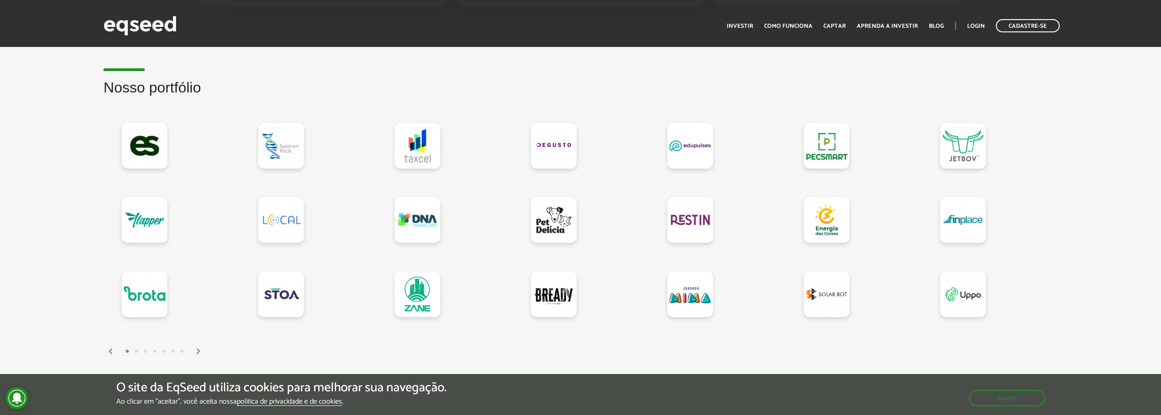
scroll to position [775, 0]
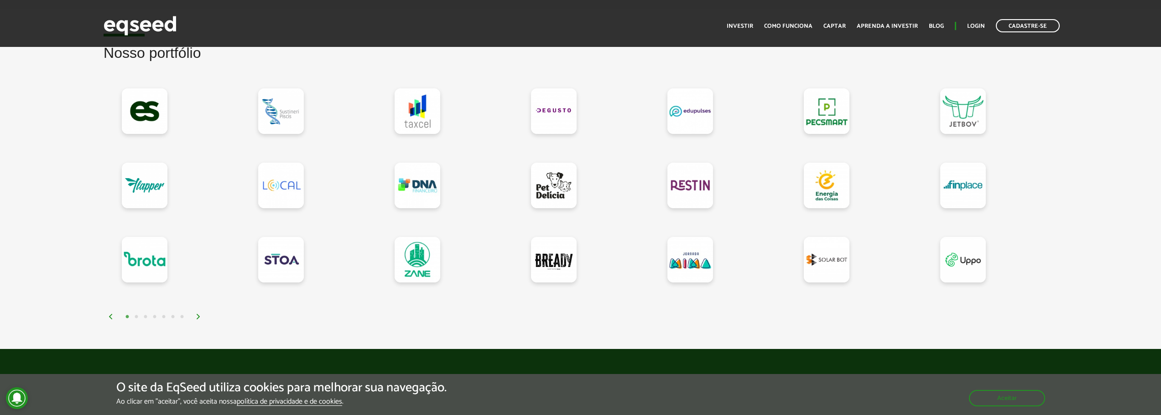
click at [137, 318] on button "2" at bounding box center [136, 317] width 9 height 9
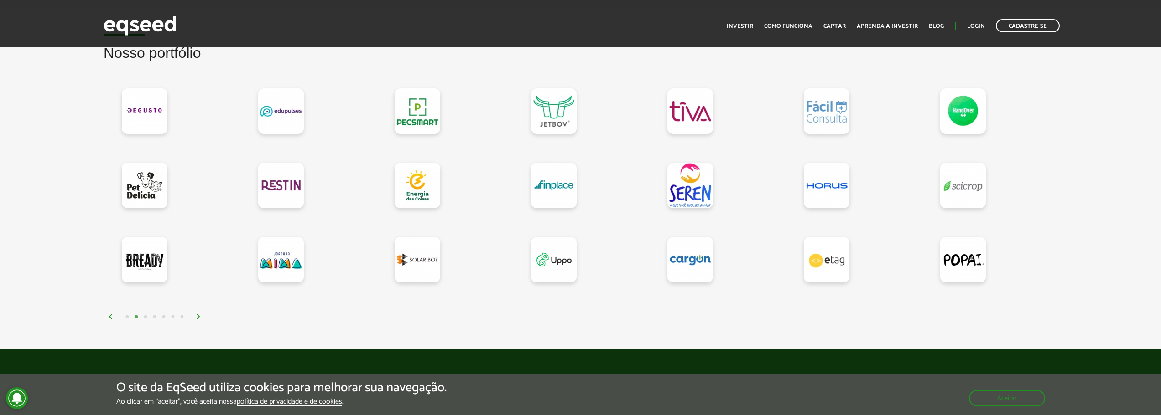
click at [147, 319] on button "3" at bounding box center [145, 317] width 9 height 9
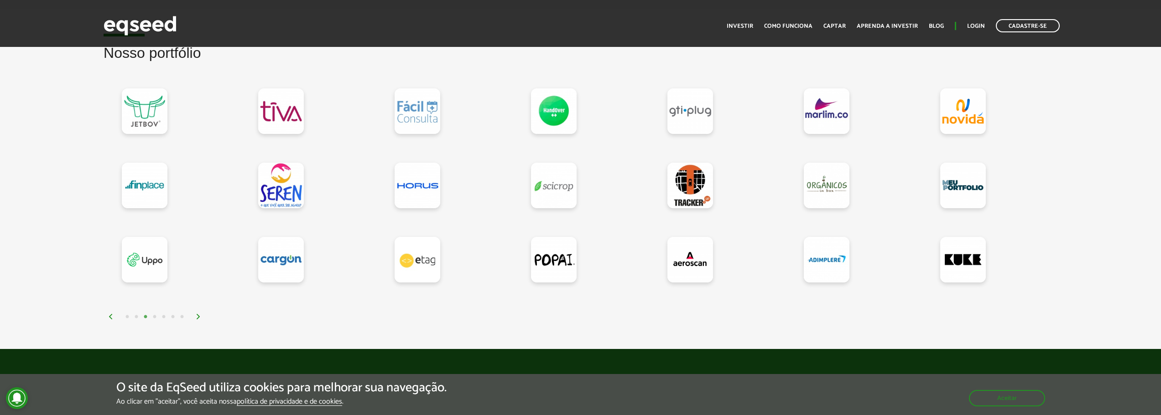
click at [155, 319] on button "4" at bounding box center [154, 317] width 9 height 9
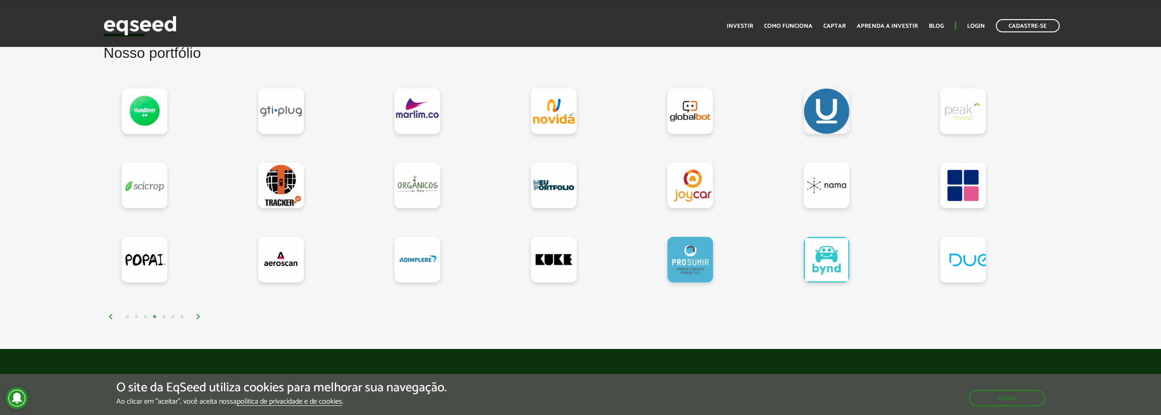
click at [166, 317] on button "5" at bounding box center [163, 317] width 9 height 9
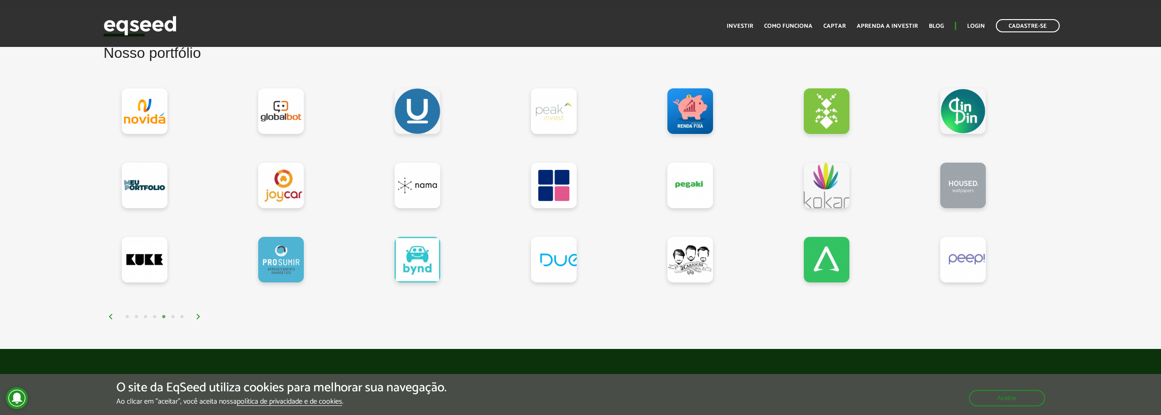
click at [174, 316] on button "6" at bounding box center [172, 317] width 9 height 9
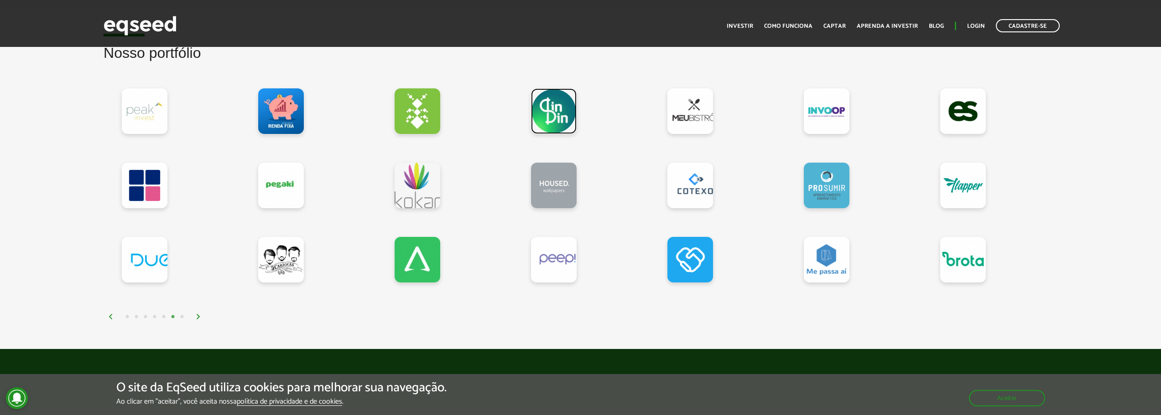
click at [559, 112] on link at bounding box center [554, 111] width 46 height 46
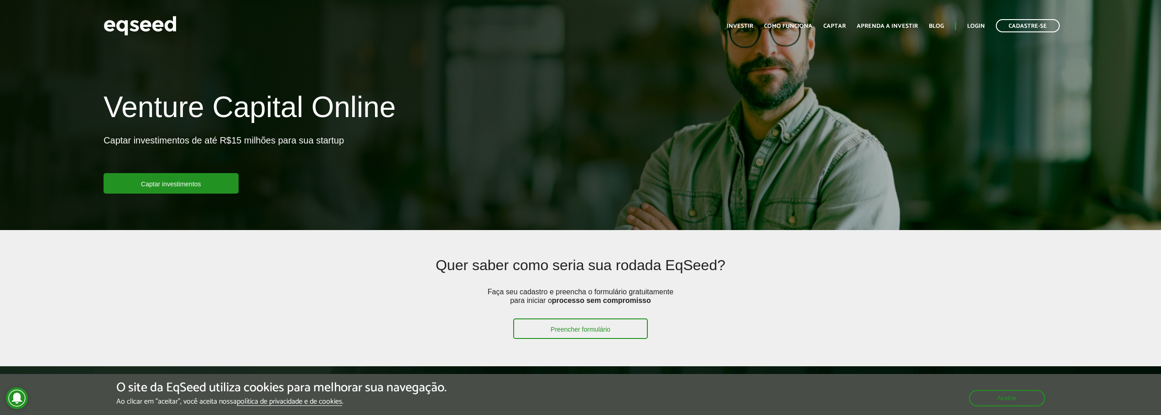
scroll to position [775, 0]
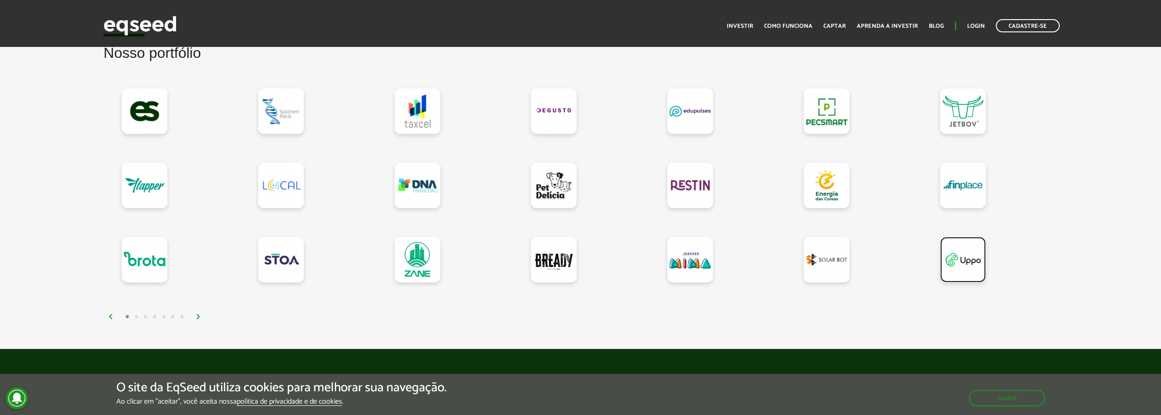
click at [976, 270] on link at bounding box center [963, 260] width 46 height 46
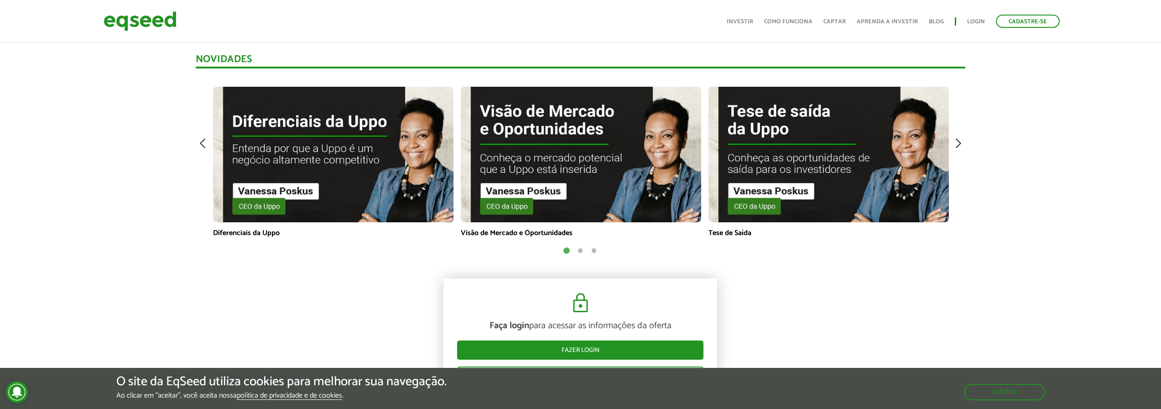
scroll to position [730, 0]
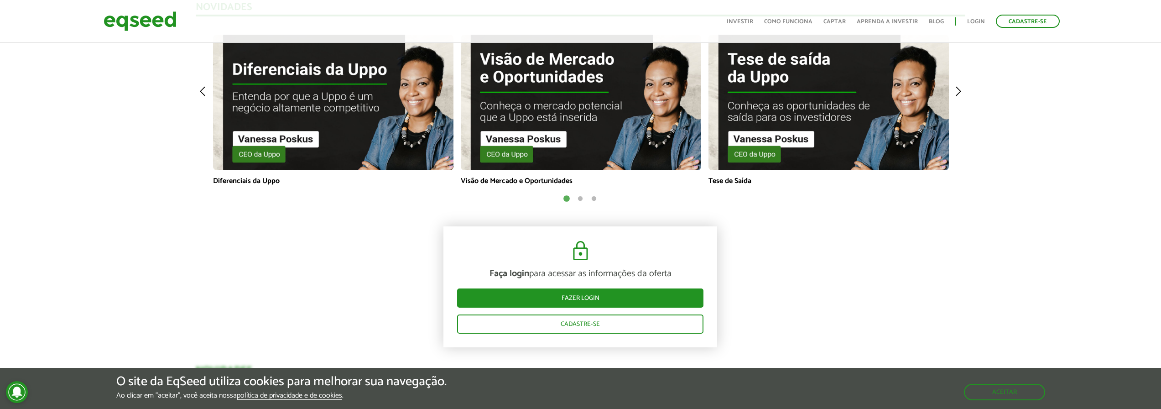
click at [582, 198] on button "2" at bounding box center [579, 198] width 9 height 9
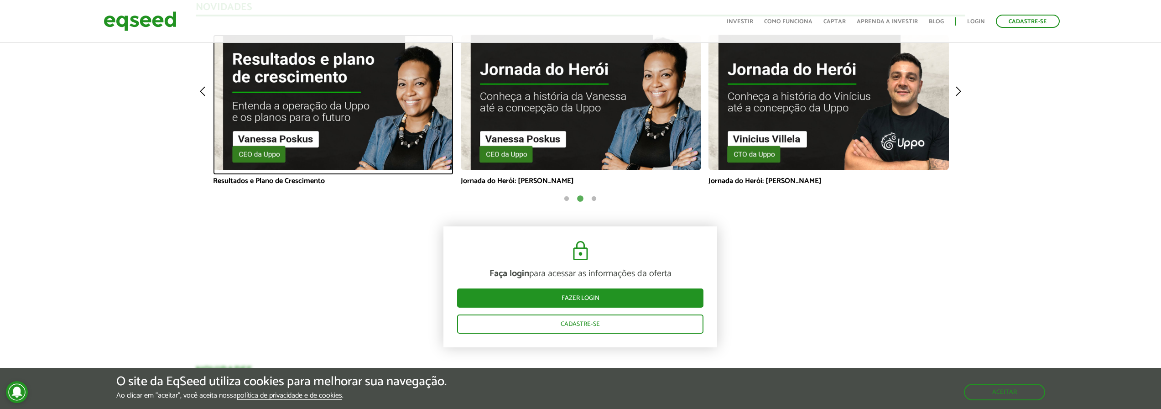
click at [310, 124] on img at bounding box center [333, 102] width 240 height 135
